Goal: Task Accomplishment & Management: Manage account settings

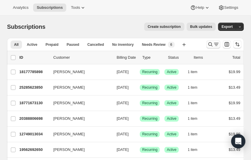
click at [207, 42] on icon "Search and filter results" at bounding box center [210, 44] width 6 height 6
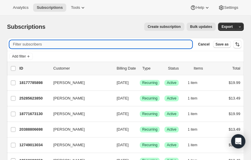
click at [24, 43] on input "Filter subscribers" at bounding box center [100, 44] width 183 height 8
paste input "[EMAIL_ADDRESS][DOMAIN_NAME]"
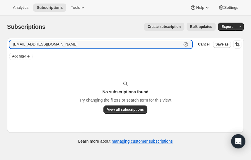
type input "[EMAIL_ADDRESS][DOMAIN_NAME]"
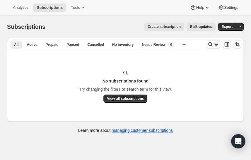
click at [208, 42] on icon "Search and filter results" at bounding box center [210, 44] width 6 height 6
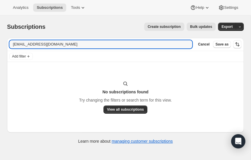
drag, startPoint x: 59, startPoint y: 44, endPoint x: 1, endPoint y: 43, distance: 57.4
click at [1, 43] on div "Subscriptions. This page is ready Subscriptions Create subscription Bulk update…" at bounding box center [125, 83] width 251 height 134
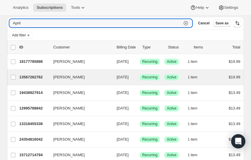
scroll to position [23, 0]
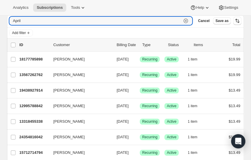
type input "April"
